Goal: Information Seeking & Learning: Learn about a topic

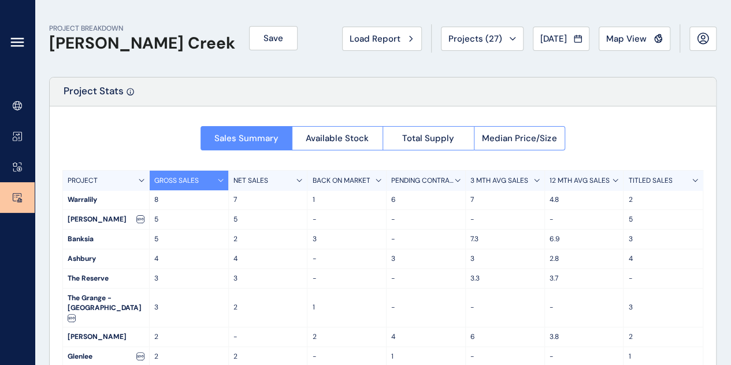
drag, startPoint x: 274, startPoint y: 89, endPoint x: 258, endPoint y: 76, distance: 21.4
click at [257, 77] on div "Project Stats Sales Summary Available Stock Total Supply Median Price/Size PROJ…" at bounding box center [382, 274] width 667 height 395
click at [391, 34] on span "Load Report" at bounding box center [374, 39] width 51 height 12
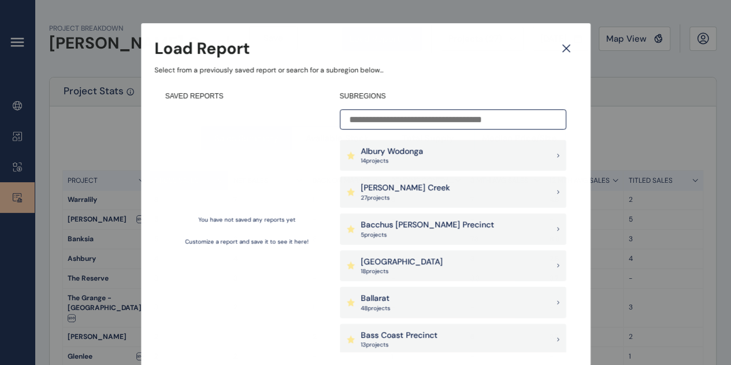
click at [391, 122] on input at bounding box center [453, 119] width 226 height 20
type input "*"
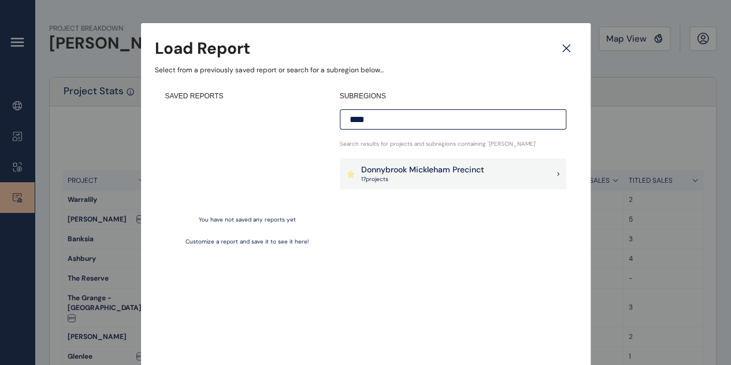
type input "****"
click at [398, 170] on p "Donnybrook Mickleham Precinct" at bounding box center [422, 170] width 123 height 12
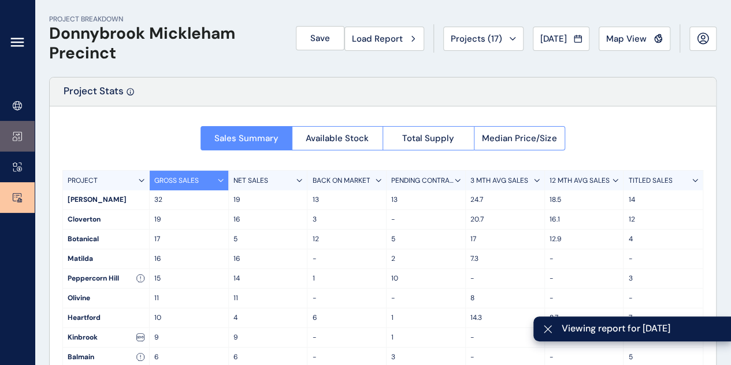
click at [13, 131] on icon at bounding box center [17, 136] width 9 height 10
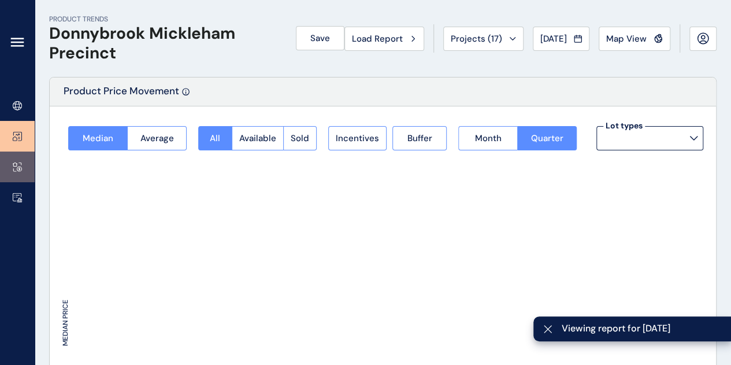
type input "**********"
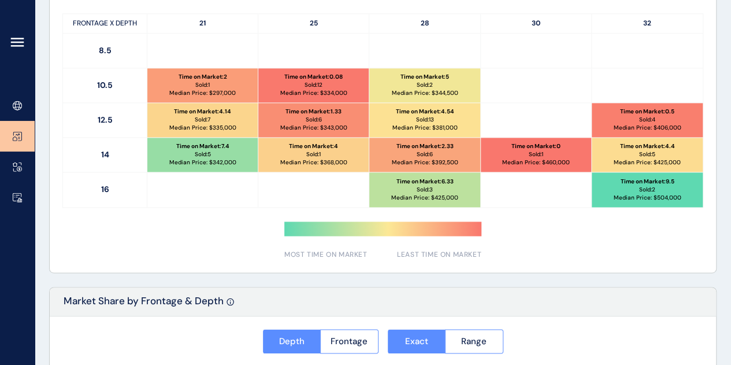
scroll to position [635, 0]
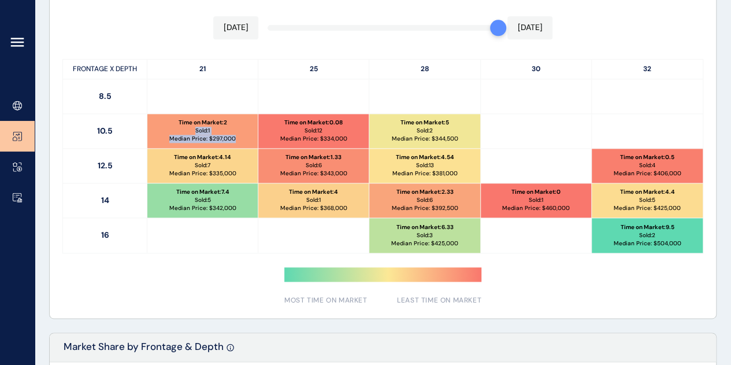
drag, startPoint x: 232, startPoint y: 113, endPoint x: 237, endPoint y: 139, distance: 26.6
click at [237, 139] on div "Time on Market : 2 Sold: 1 Median Price: $ 297,000" at bounding box center [202, 131] width 110 height 34
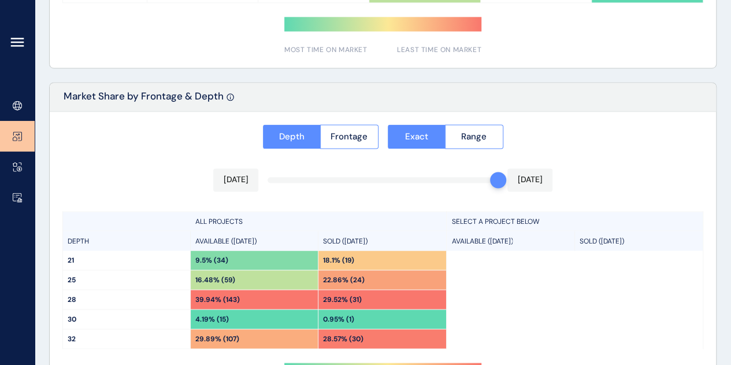
scroll to position [581, 0]
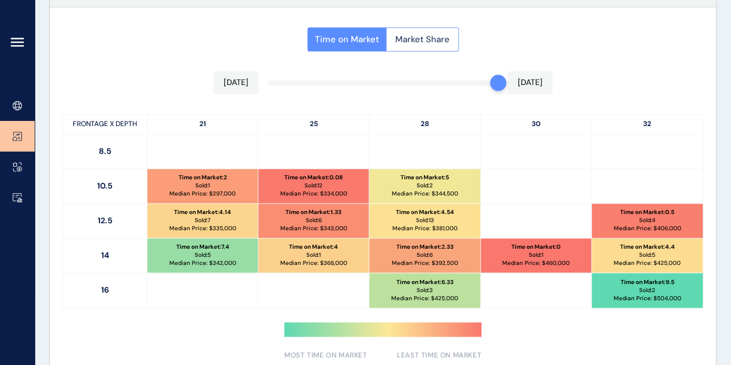
click at [441, 31] on button "Market Share" at bounding box center [422, 39] width 73 height 24
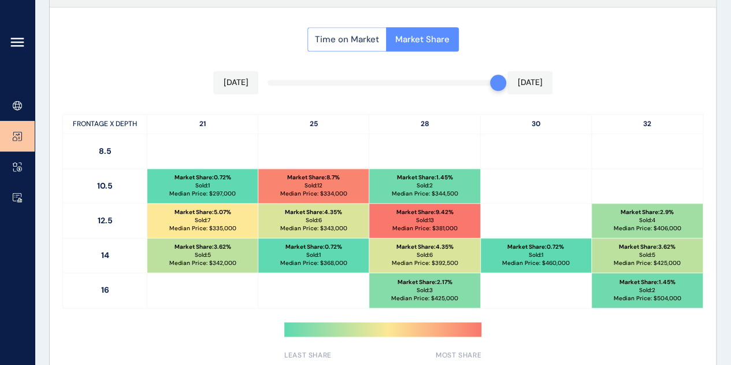
click at [360, 34] on span "Time on Market" at bounding box center [347, 40] width 64 height 12
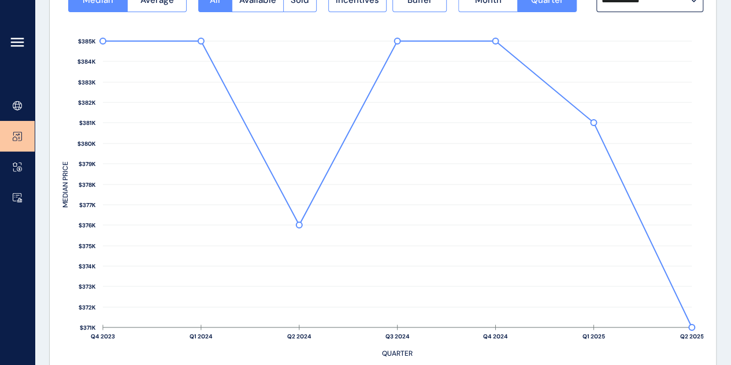
scroll to position [0, 0]
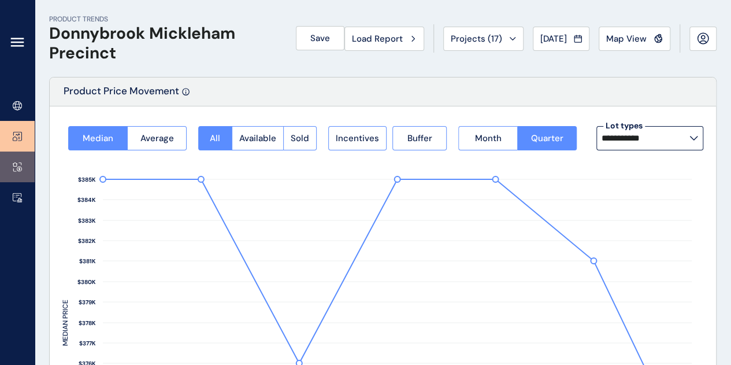
click at [12, 168] on link at bounding box center [17, 166] width 35 height 31
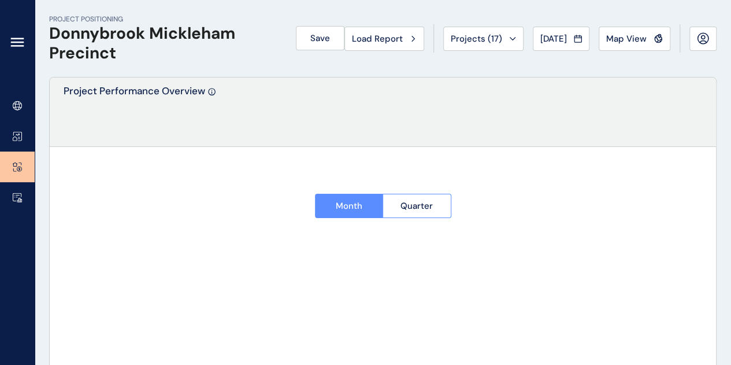
type input "**********"
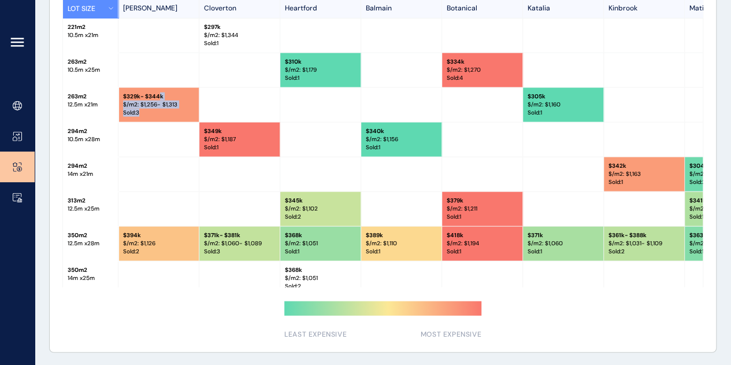
drag, startPoint x: 155, startPoint y: 90, endPoint x: 166, endPoint y: 116, distance: 29.0
click at [166, 116] on div "$ 329k - $344k $/m2: $ 1,256 - $1,313 Sold : 3" at bounding box center [158, 105] width 81 height 34
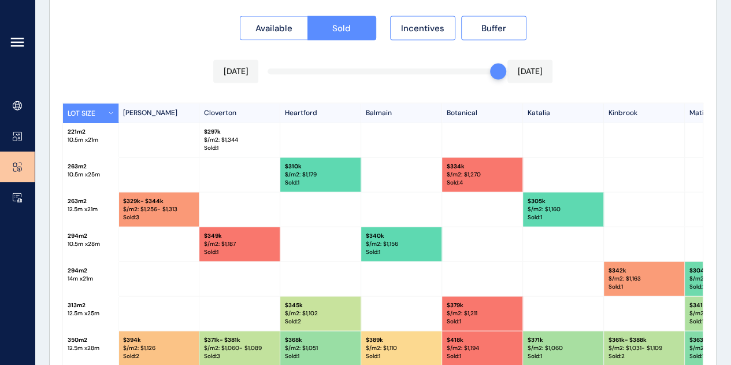
scroll to position [1118, 0]
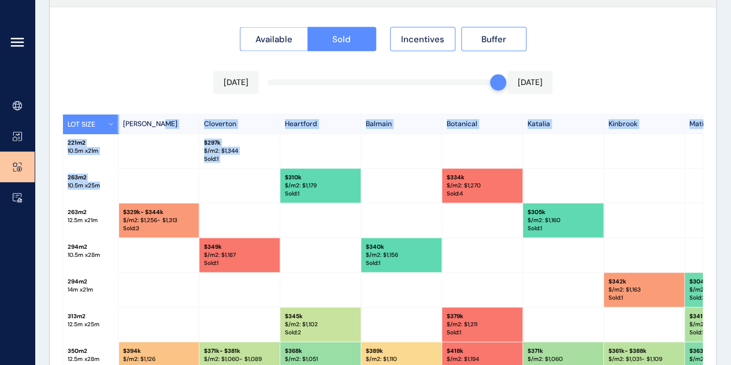
drag, startPoint x: 173, startPoint y: 120, endPoint x: 270, endPoint y: 189, distance: 119.3
click at [266, 187] on div "LOT SIZE [PERSON_NAME] Cloverton Heartford Balmain Botanical Katalia Kinbrook M…" at bounding box center [382, 258] width 641 height 289
click at [270, 189] on div at bounding box center [239, 186] width 81 height 34
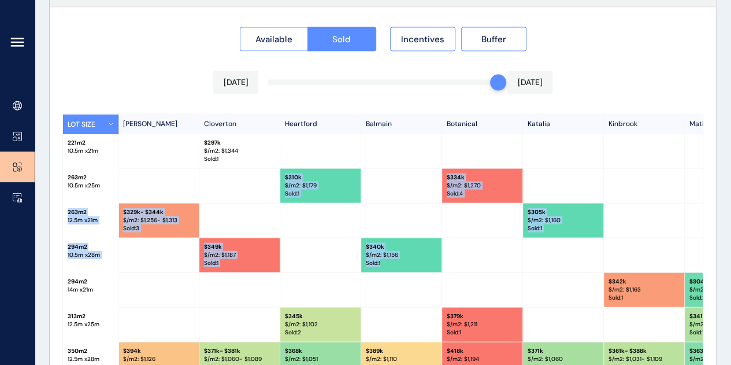
drag, startPoint x: 274, startPoint y: 196, endPoint x: 424, endPoint y: 258, distance: 161.9
click at [424, 258] on div "LOT SIZE [PERSON_NAME] Cloverton Heartford Balmain Botanical Katalia Kinbrook M…" at bounding box center [382, 258] width 641 height 289
click at [424, 259] on p "Sold : 1" at bounding box center [401, 263] width 71 height 8
drag, startPoint x: 426, startPoint y: 223, endPoint x: 470, endPoint y: 252, distance: 52.9
click at [452, 249] on div "LOT SIZE [PERSON_NAME] Cloverton Heartford Balmain Botanical Katalia Kinbrook M…" at bounding box center [382, 258] width 641 height 289
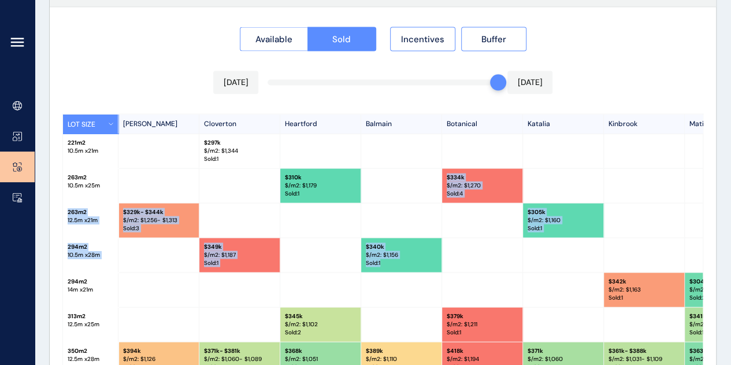
click at [501, 255] on div at bounding box center [482, 255] width 81 height 34
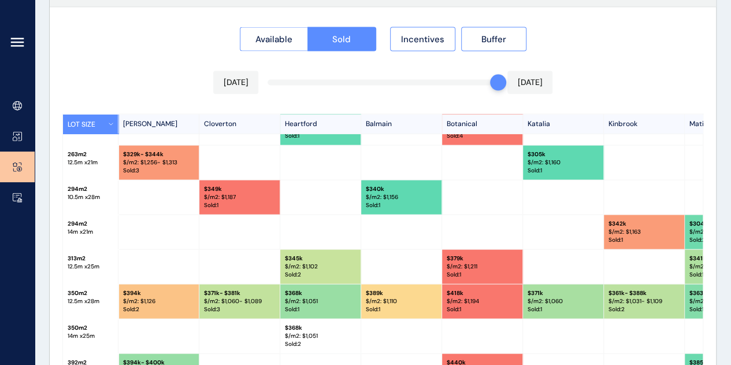
scroll to position [0, 0]
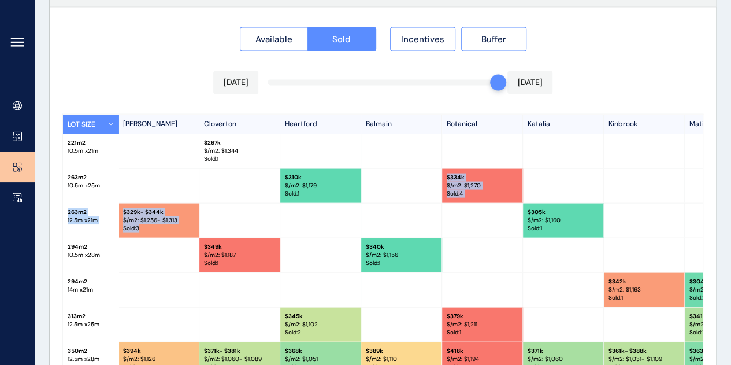
drag, startPoint x: 433, startPoint y: 199, endPoint x: 563, endPoint y: 237, distance: 135.3
click at [563, 237] on div "LOT SIZE [PERSON_NAME] Cloverton Heartford Balmain Botanical Katalia Kinbrook M…" at bounding box center [382, 258] width 641 height 289
click at [567, 238] on div at bounding box center [563, 255] width 81 height 34
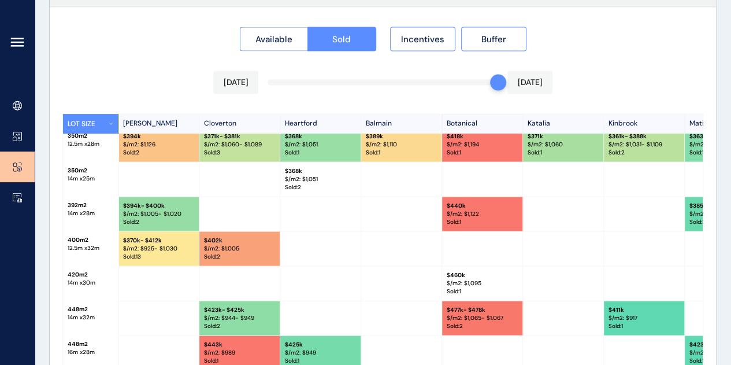
scroll to position [216, 0]
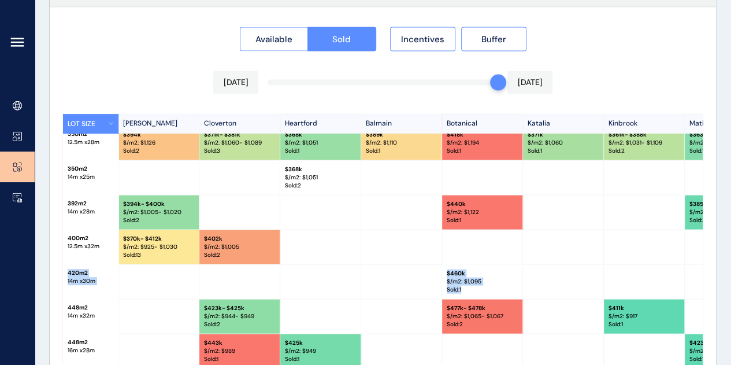
drag, startPoint x: 578, startPoint y: 265, endPoint x: 590, endPoint y: 288, distance: 26.1
click at [590, 288] on div "LOT SIZE [PERSON_NAME] Cloverton Heartford Balmain Botanical Katalia Kinbrook M…" at bounding box center [382, 258] width 641 height 289
click at [590, 288] on div at bounding box center [563, 282] width 81 height 34
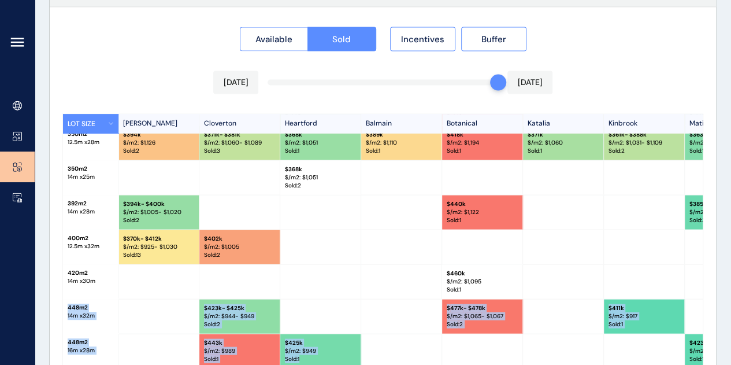
drag, startPoint x: 590, startPoint y: 288, endPoint x: 589, endPoint y: 337, distance: 49.7
click at [589, 337] on div "LOT SIZE [PERSON_NAME] Cloverton Heartford Balmain Botanical Katalia Kinbrook M…" at bounding box center [382, 258] width 641 height 289
click at [587, 337] on div at bounding box center [563, 351] width 81 height 34
drag, startPoint x: 587, startPoint y: 337, endPoint x: 541, endPoint y: 215, distance: 130.4
click at [546, 224] on div "LOT SIZE [PERSON_NAME] Cloverton Heartford Balmain Botanical Katalia Kinbrook M…" at bounding box center [382, 258] width 641 height 289
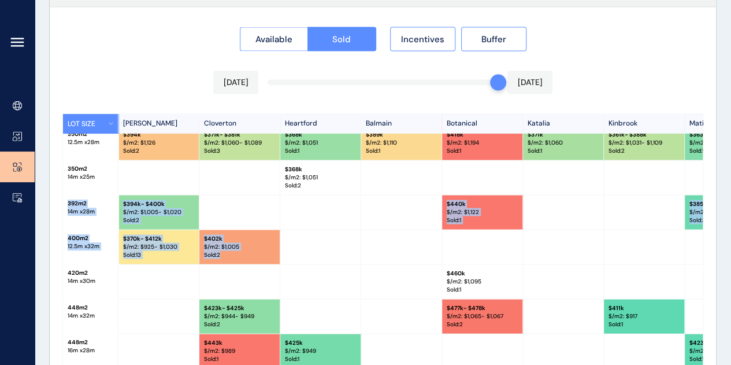
drag, startPoint x: 512, startPoint y: 164, endPoint x: 563, endPoint y: 250, distance: 99.5
click at [563, 250] on div "LOT SIZE [PERSON_NAME] Cloverton Heartford Balmain Botanical Katalia Kinbrook M…" at bounding box center [382, 258] width 641 height 289
click at [563, 250] on div at bounding box center [563, 247] width 81 height 34
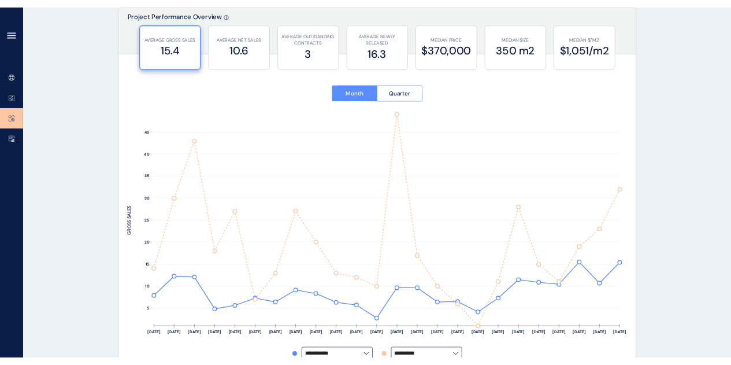
scroll to position [0, 0]
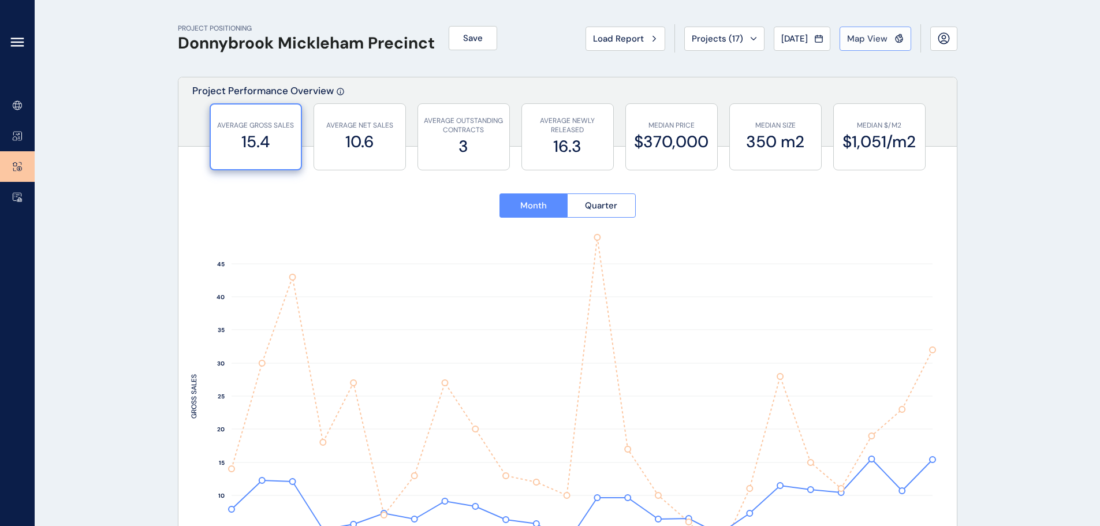
click at [739, 43] on div "Map View" at bounding box center [875, 39] width 57 height 12
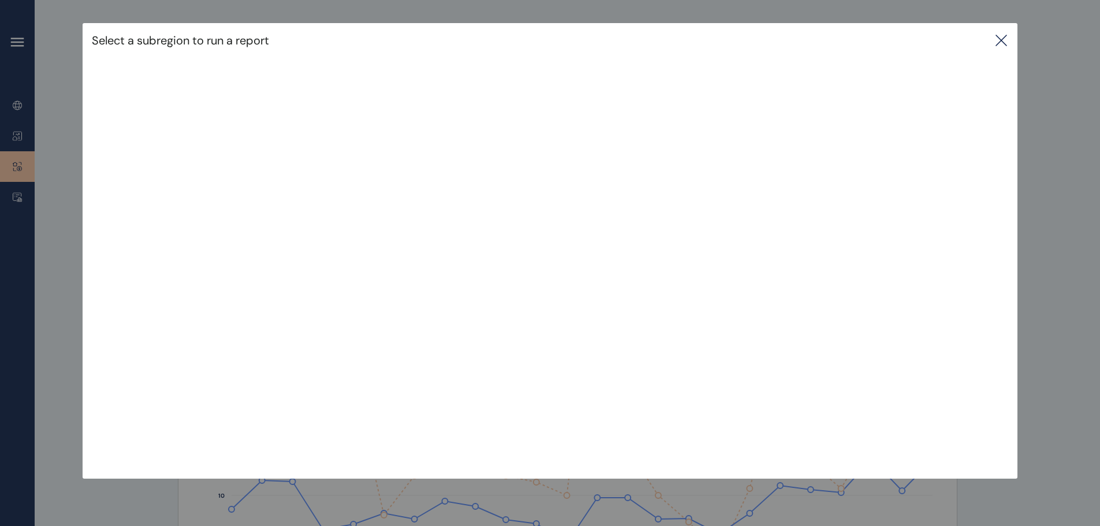
click at [739, 40] on div "Select a subregion to run a report" at bounding box center [550, 40] width 935 height 35
click at [739, 42] on icon at bounding box center [1002, 41] width 14 height 14
